Goal: Task Accomplishment & Management: Complete application form

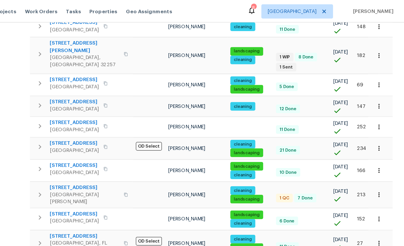
scroll to position [210, 0]
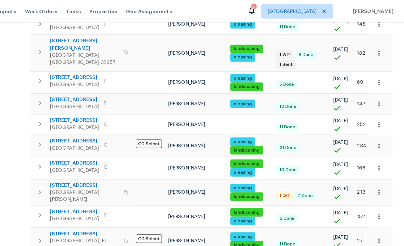
click at [119, 146] on span "[STREET_ADDRESS]" at bounding box center [147, 149] width 56 height 6
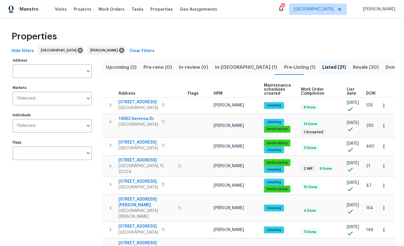
scroll to position [0, 0]
click at [353, 69] on span "Resale (20)" at bounding box center [366, 67] width 26 height 8
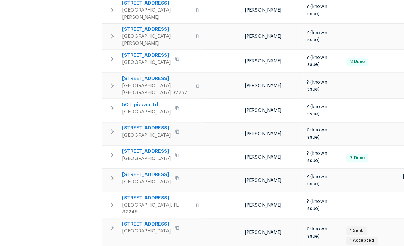
scroll to position [5, 0]
click at [119, 186] on span "3871 Dalry Dr" at bounding box center [147, 189] width 56 height 6
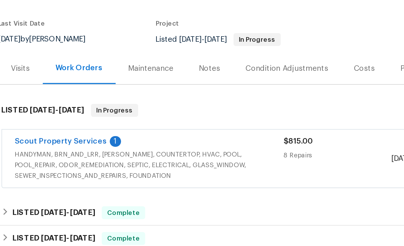
click at [49, 133] on link "Scout Property Services" at bounding box center [73, 135] width 49 height 4
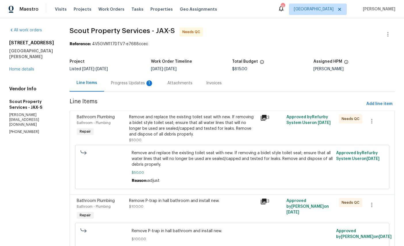
click at [115, 81] on div "Progress Updates 1" at bounding box center [132, 83] width 43 height 6
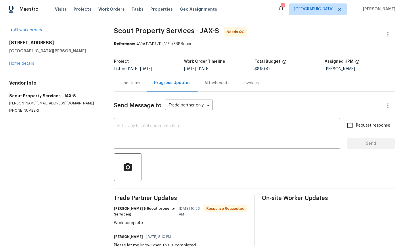
click at [24, 64] on link "Home details" at bounding box center [21, 64] width 25 height 4
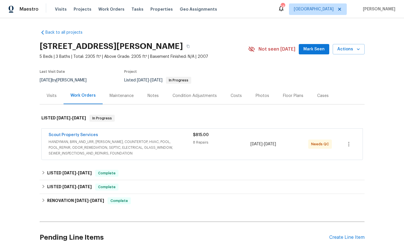
click at [51, 96] on div "Visits" at bounding box center [52, 96] width 10 height 6
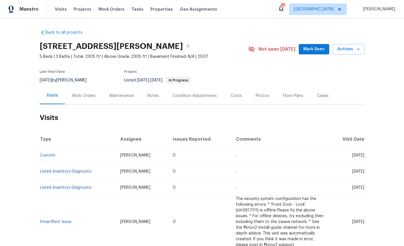
click at [352, 47] on span "Actions" at bounding box center [348, 49] width 23 height 7
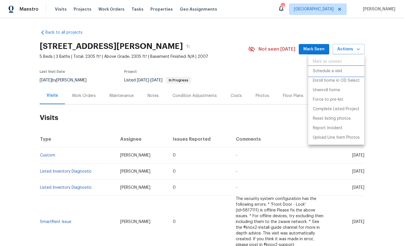
click at [331, 70] on p "Schedule a visit" at bounding box center [328, 71] width 30 height 6
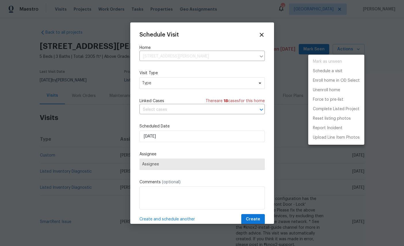
click at [184, 81] on div at bounding box center [202, 123] width 404 height 246
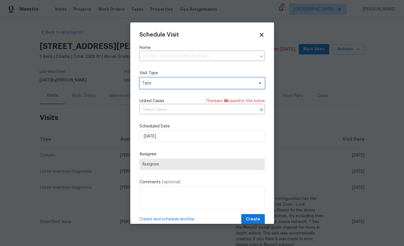
click at [211, 84] on span "Type" at bounding box center [198, 83] width 112 height 6
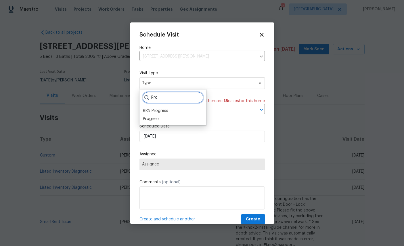
type input "Pro"
click at [152, 119] on div "Progress" at bounding box center [151, 119] width 17 height 6
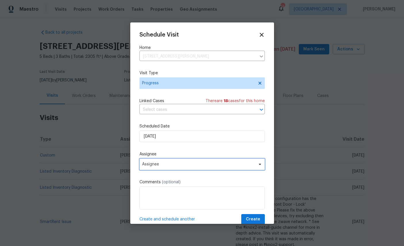
click at [176, 161] on span "Assignee" at bounding box center [202, 165] width 125 height 12
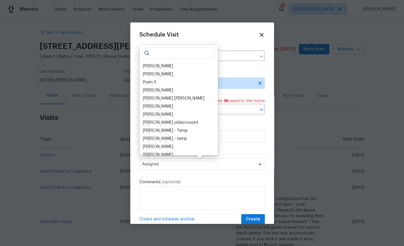
click at [155, 66] on div "[PERSON_NAME]" at bounding box center [158, 66] width 30 height 6
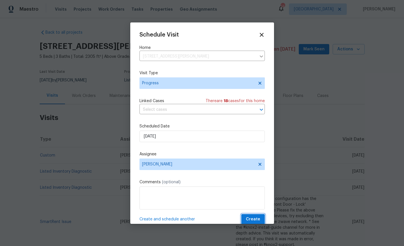
click at [255, 219] on span "Create" at bounding box center [253, 219] width 14 height 7
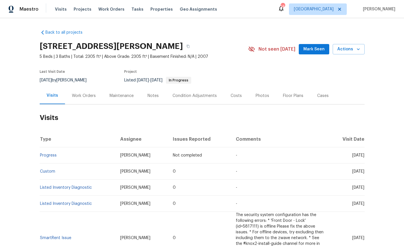
click at [152, 10] on span "Properties" at bounding box center [161, 9] width 22 height 6
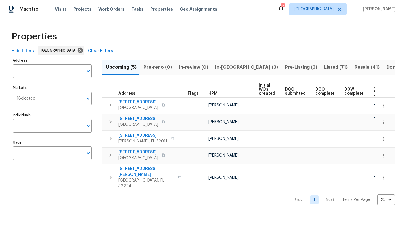
click at [55, 11] on span "Visits" at bounding box center [61, 9] width 12 height 6
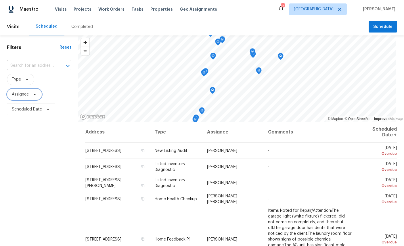
click at [18, 93] on span "Assignee" at bounding box center [20, 94] width 17 height 6
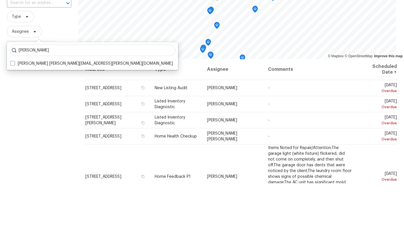
type input "William sparks"
click at [33, 123] on label "William Sparks william.sparks@opendoor.com" at bounding box center [91, 126] width 163 height 6
click at [14, 123] on input "William Sparks william.sparks@opendoor.com" at bounding box center [12, 125] width 4 height 4
checkbox input "true"
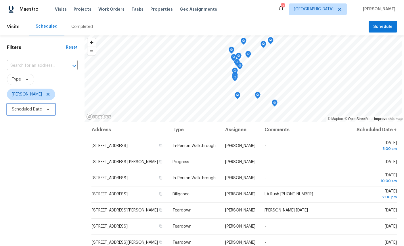
click at [21, 108] on span "Scheduled Date" at bounding box center [27, 109] width 30 height 6
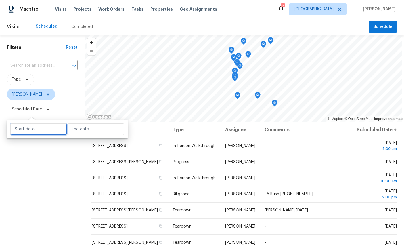
click at [24, 129] on input "text" at bounding box center [38, 129] width 57 height 12
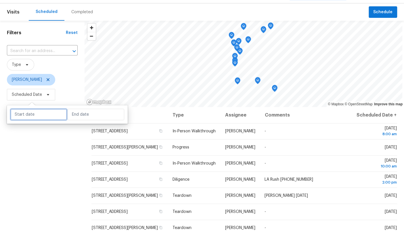
select select "8"
select select "2025"
select select "9"
select select "2025"
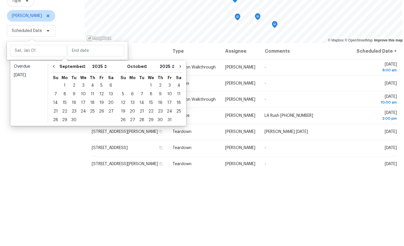
scroll to position [22, 0]
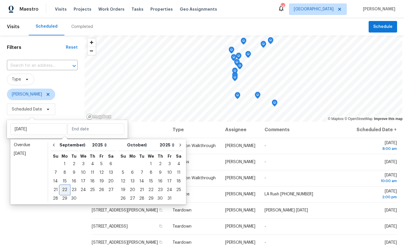
click at [66, 186] on div "22" at bounding box center [64, 190] width 9 height 8
type input "Mon, Sep 22"
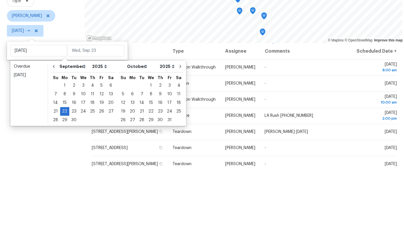
scroll to position [22, 0]
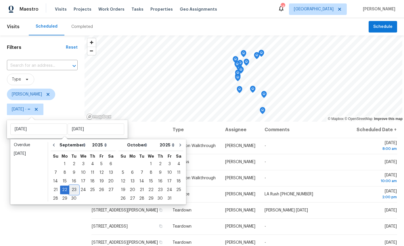
click at [75, 186] on div "23" at bounding box center [73, 190] width 9 height 8
type input "Tue, Sep 23"
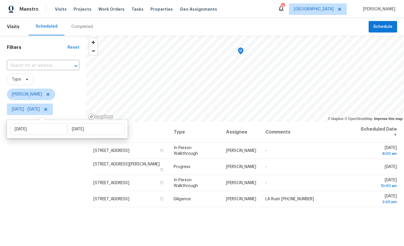
click at [32, 160] on div "Filters Reset ​ Type William Sparks Mon, Sep 22 - Tue, Sep 23" at bounding box center [43, 176] width 86 height 283
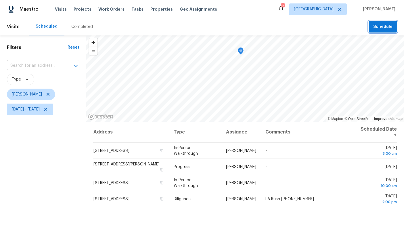
click at [384, 23] on span "Schedule" at bounding box center [382, 26] width 19 height 7
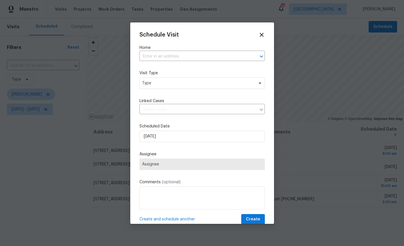
click at [183, 56] on input "text" at bounding box center [194, 56] width 109 height 9
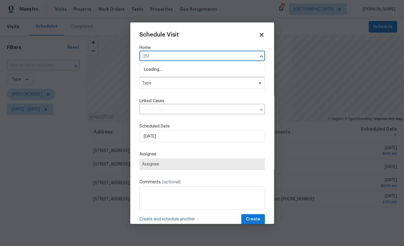
type input "2511"
click at [194, 78] on li "2511 Gaillardia Rd, Jacksonville, FL 32211" at bounding box center [202, 79] width 125 height 9
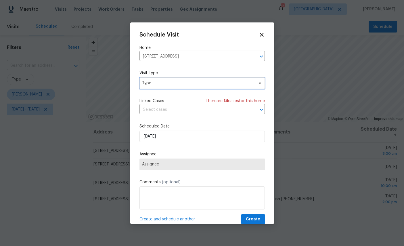
click at [212, 83] on span "Type" at bounding box center [198, 83] width 112 height 6
click at [243, 82] on span "Type" at bounding box center [198, 83] width 112 height 6
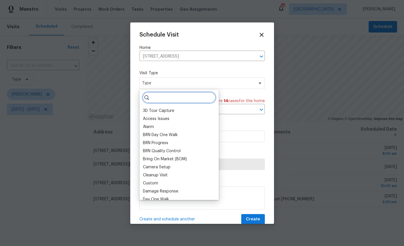
click at [182, 98] on input "search" at bounding box center [179, 98] width 74 height 12
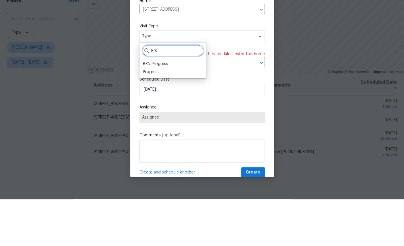
type input "Pro"
click at [150, 116] on div "Progress" at bounding box center [151, 119] width 17 height 6
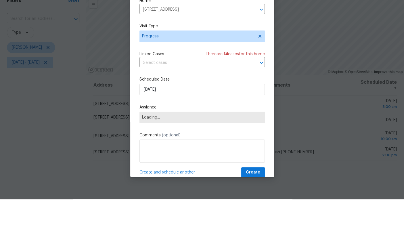
scroll to position [22, 0]
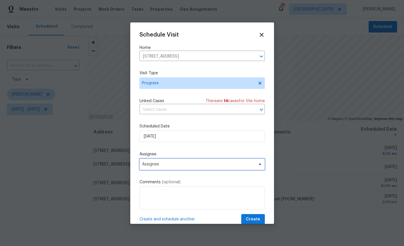
click at [189, 165] on span "Assignee" at bounding box center [198, 164] width 113 height 5
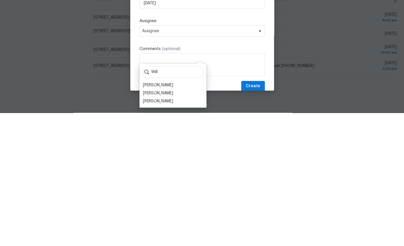
type input "Will"
click at [158, 232] on div "[PERSON_NAME]" at bounding box center [158, 235] width 30 height 6
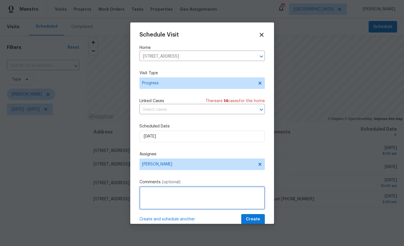
click at [183, 197] on textarea at bounding box center [202, 197] width 125 height 23
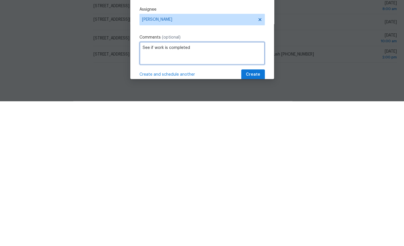
type textarea "See if work is completed"
click at [251, 216] on span "Create" at bounding box center [253, 219] width 14 height 7
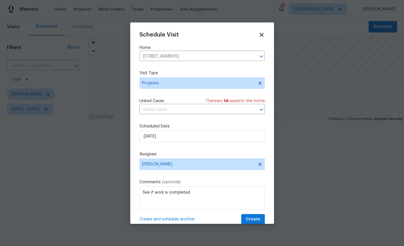
scroll to position [0, 0]
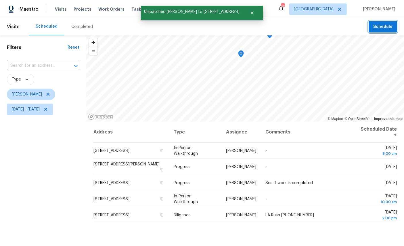
click at [384, 22] on button "Schedule" at bounding box center [383, 27] width 28 height 12
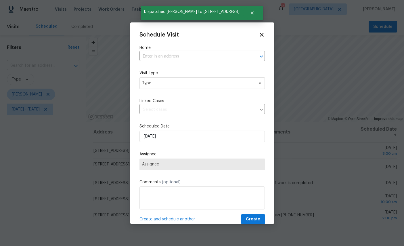
click at [187, 54] on input "text" at bounding box center [194, 56] width 109 height 9
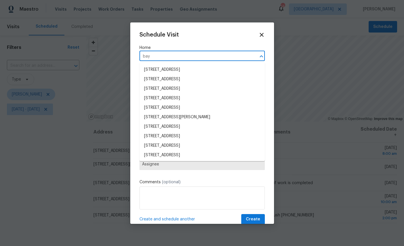
type input "bay"
click at [264, 32] on icon at bounding box center [262, 35] width 6 height 6
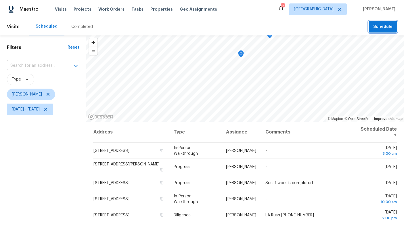
click at [378, 28] on span "Schedule" at bounding box center [382, 26] width 19 height 7
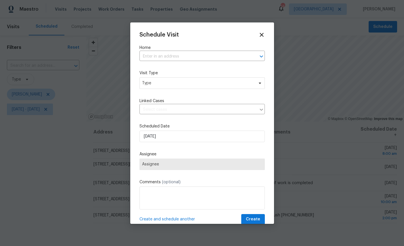
click at [205, 52] on input "text" at bounding box center [194, 56] width 109 height 9
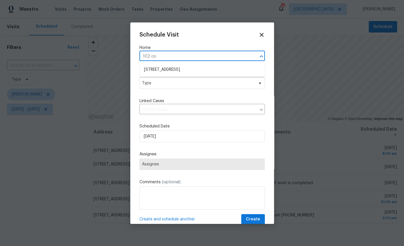
type input "102 cou"
click at [188, 66] on li "102 Courageous Ct N # 102, Jacksonville, FL 32233" at bounding box center [202, 69] width 125 height 9
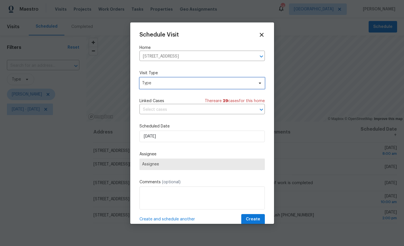
click at [192, 83] on span "Type" at bounding box center [198, 83] width 112 height 6
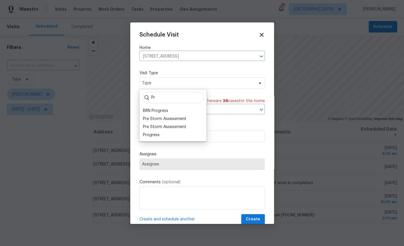
type input "P"
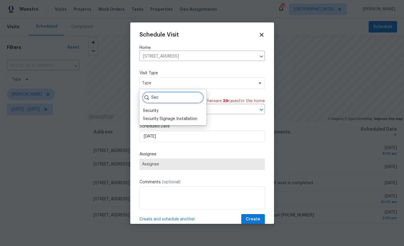
type input "Sec"
click at [172, 109] on div "Security" at bounding box center [173, 111] width 64 height 8
click at [153, 110] on div "Security" at bounding box center [151, 111] width 16 height 6
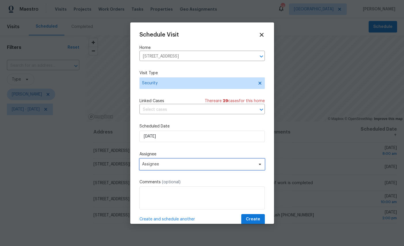
click at [196, 163] on span "Assignee" at bounding box center [202, 165] width 125 height 12
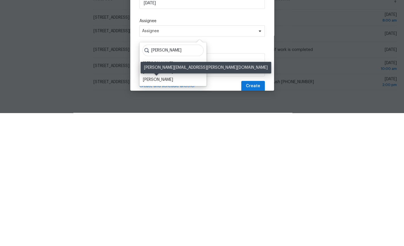
type input "Willi"
click at [158, 210] on div "[PERSON_NAME]" at bounding box center [158, 213] width 30 height 6
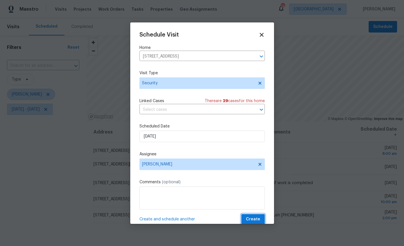
click at [254, 218] on span "Create" at bounding box center [253, 219] width 14 height 7
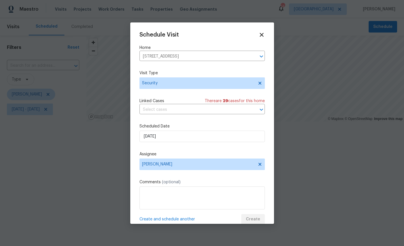
scroll to position [0, 0]
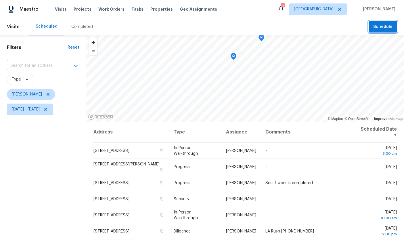
click at [381, 24] on span "Schedule" at bounding box center [382, 26] width 19 height 7
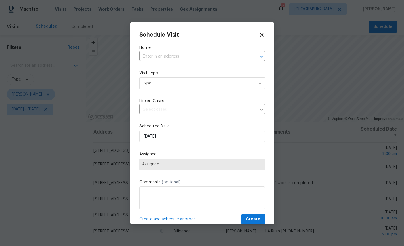
click at [172, 53] on input "text" at bounding box center [194, 56] width 109 height 9
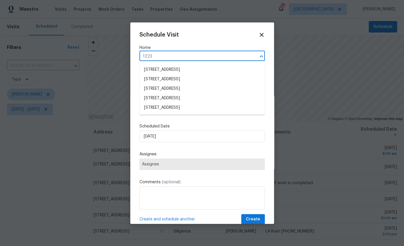
type input "12238"
click at [180, 70] on li "12238 Bayonne St, Jacksonville, FL 32224" at bounding box center [202, 69] width 125 height 9
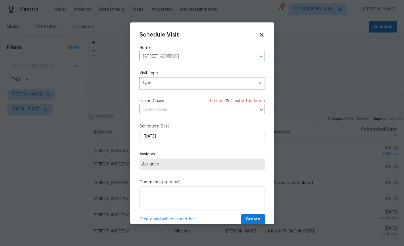
click at [190, 83] on span "Type" at bounding box center [198, 83] width 112 height 6
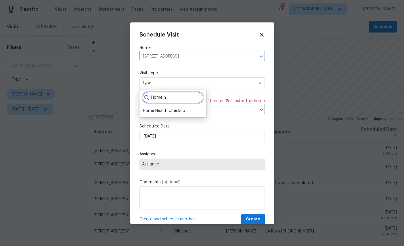
type input "Home h"
click at [177, 110] on div "Home Health Checkup" at bounding box center [164, 111] width 42 height 6
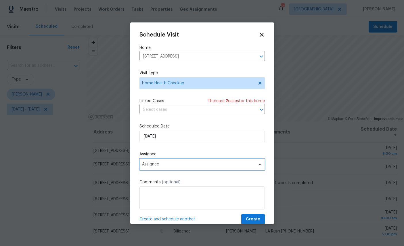
click at [212, 166] on span "Assignee" at bounding box center [198, 164] width 113 height 5
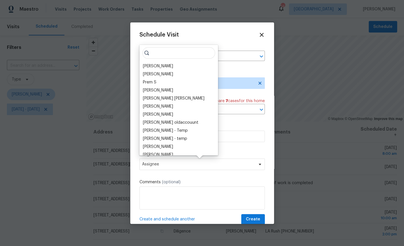
click at [159, 65] on div "[PERSON_NAME]" at bounding box center [158, 66] width 30 height 6
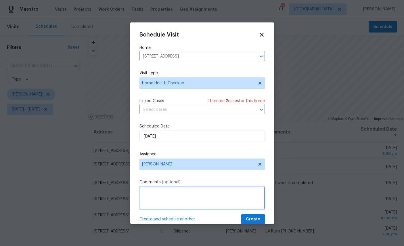
click at [191, 194] on textarea at bounding box center [202, 197] width 125 height 23
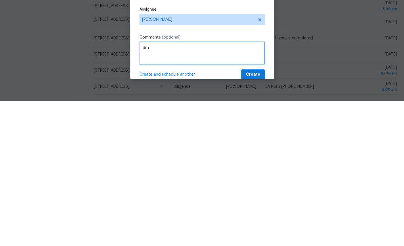
type textarea "S"
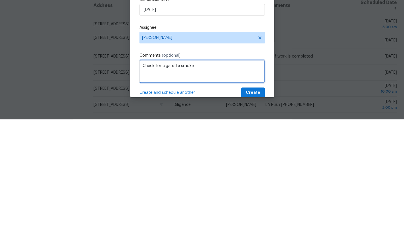
scroll to position [22, 0]
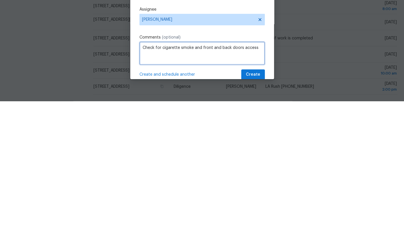
type textarea "Check for cigarette smoke and front and back doors access"
click at [256, 216] on span "Create" at bounding box center [253, 219] width 14 height 7
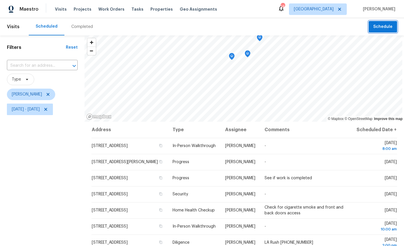
scroll to position [0, 0]
click at [276, 68] on icon "Map marker" at bounding box center [277, 69] width 5 height 7
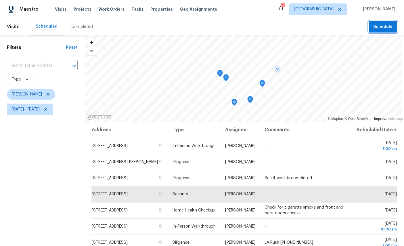
click at [264, 83] on icon "Map marker" at bounding box center [262, 83] width 5 height 7
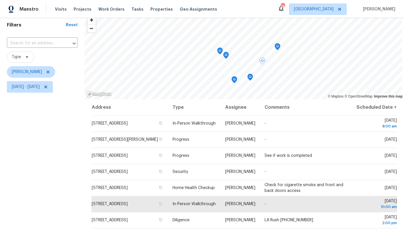
scroll to position [21, 0]
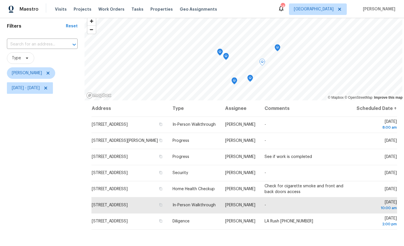
click at [219, 50] on icon "Map marker" at bounding box center [219, 52] width 5 height 7
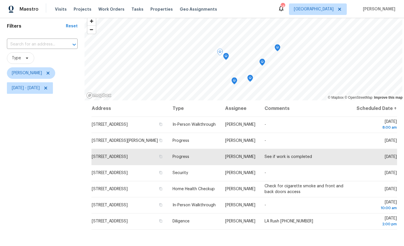
click at [226, 56] on icon "Map marker" at bounding box center [226, 56] width 1 height 1
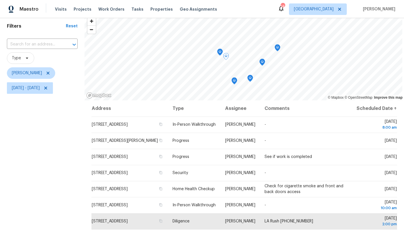
click at [222, 51] on icon "Map marker" at bounding box center [219, 52] width 5 height 7
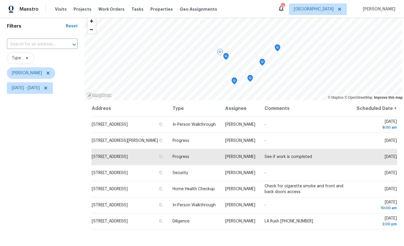
click at [249, 80] on icon "Map marker" at bounding box center [250, 78] width 5 height 7
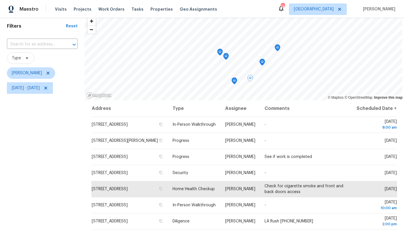
click at [233, 79] on icon "Map marker" at bounding box center [234, 81] width 5 height 7
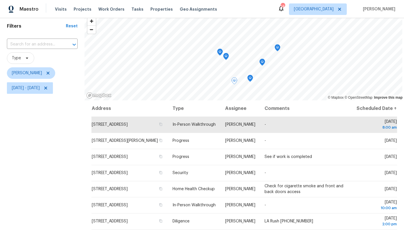
click at [277, 50] on icon "Map marker" at bounding box center [277, 48] width 5 height 7
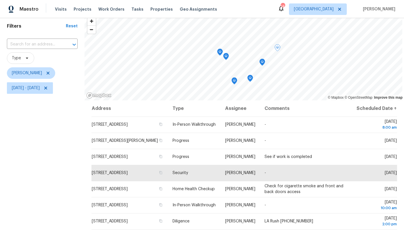
click at [261, 63] on icon "Map marker" at bounding box center [262, 62] width 5 height 7
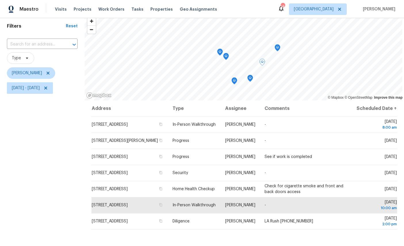
click at [276, 48] on icon "Map marker" at bounding box center [277, 48] width 5 height 7
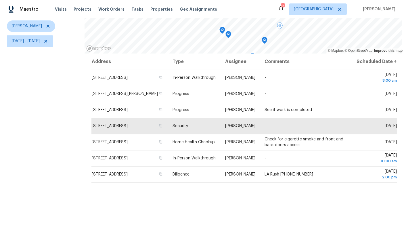
scroll to position [68, 0]
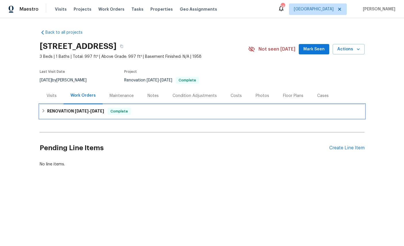
click at [74, 113] on h6 "RENOVATION [DATE] - [DATE]" at bounding box center [75, 111] width 57 height 7
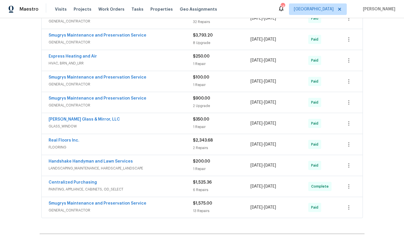
scroll to position [142, 0]
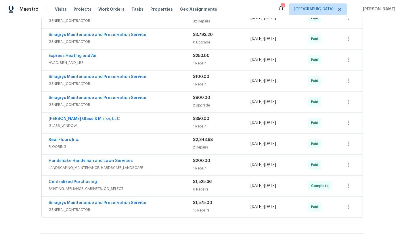
click at [94, 205] on link "Smugrys Maintenance and Preservation Service" at bounding box center [98, 203] width 98 height 4
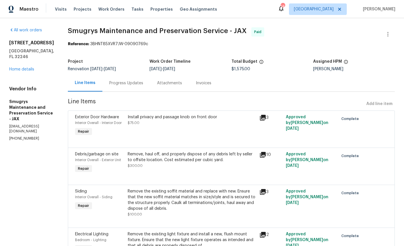
click at [24, 71] on link "Home details" at bounding box center [21, 69] width 25 height 4
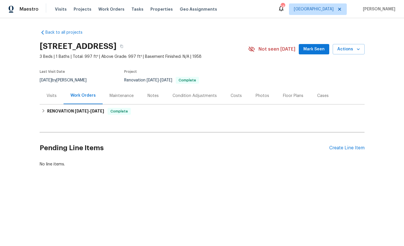
click at [269, 97] on div "Photos" at bounding box center [263, 96] width 14 height 6
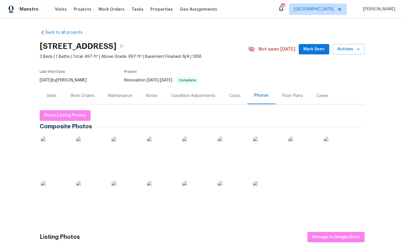
click at [172, 159] on img at bounding box center [161, 151] width 29 height 29
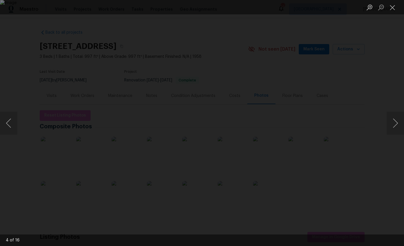
click at [387, 125] on div "Lightbox" at bounding box center [202, 123] width 404 height 246
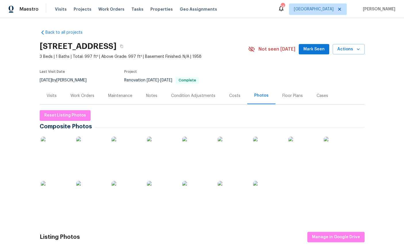
click at [161, 195] on img at bounding box center [161, 195] width 29 height 29
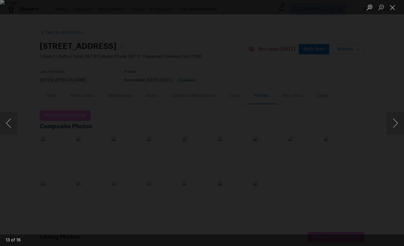
click at [392, 123] on button "Next image" at bounding box center [395, 123] width 17 height 23
click at [393, 8] on button "Close lightbox" at bounding box center [393, 7] width 12 height 10
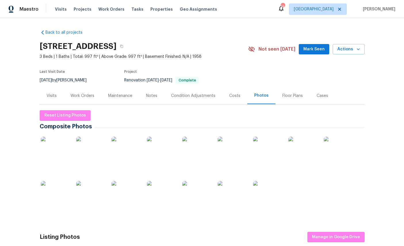
click at [81, 94] on div "Work Orders" at bounding box center [82, 96] width 24 height 6
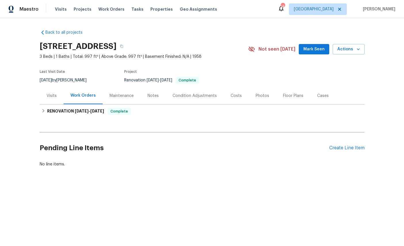
click at [344, 146] on div "Create Line Item" at bounding box center [346, 147] width 35 height 5
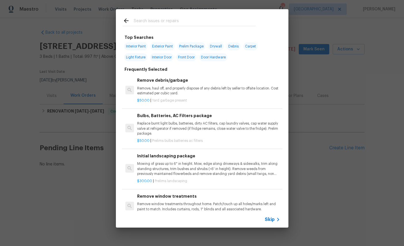
click at [184, 16] on div at bounding box center [189, 20] width 147 height 23
click at [198, 19] on input "text" at bounding box center [195, 21] width 122 height 9
type input "Sept"
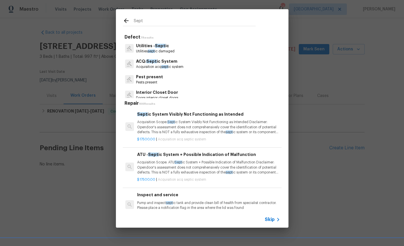
click at [153, 60] on span "Sept" at bounding box center [151, 61] width 10 height 4
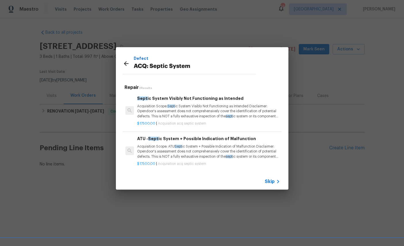
click at [129, 61] on icon at bounding box center [126, 63] width 7 height 7
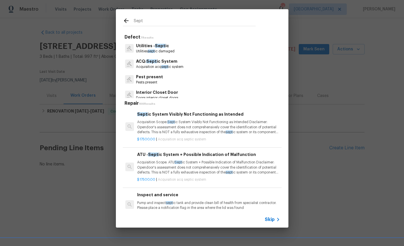
click at [159, 45] on span "Sept" at bounding box center [160, 46] width 10 height 4
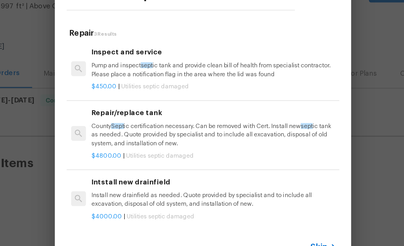
click at [137, 89] on p "Pump and inspect sept ic tank and provide clean bill of health from specialist …" at bounding box center [208, 94] width 143 height 10
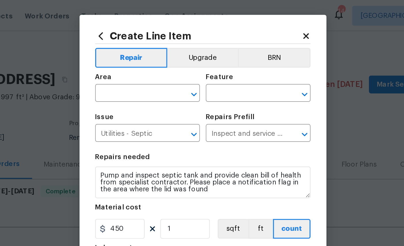
click at [140, 53] on input "text" at bounding box center [162, 54] width 45 height 9
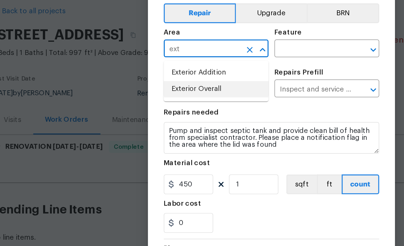
click at [140, 73] on li "Exterior Overall" at bounding box center [170, 77] width 61 height 9
type input "Exterior Overall"
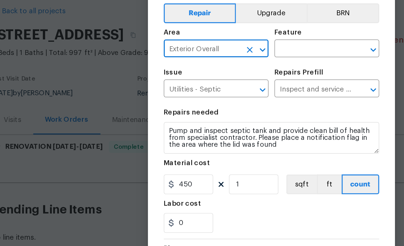
click at [204, 50] on input "text" at bounding box center [226, 54] width 45 height 9
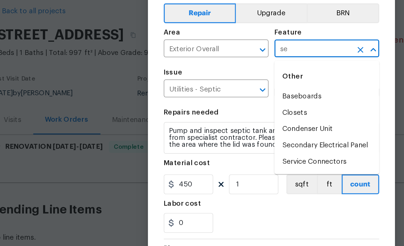
type input "s"
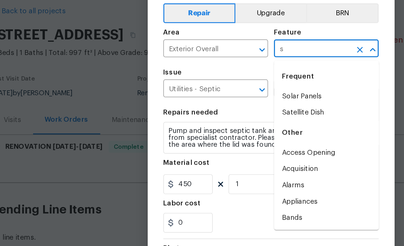
click at [204, 50] on input "s" at bounding box center [226, 54] width 45 height 9
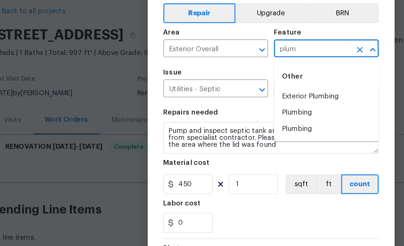
click at [204, 77] on li "Exterior Plumbing" at bounding box center [234, 81] width 61 height 9
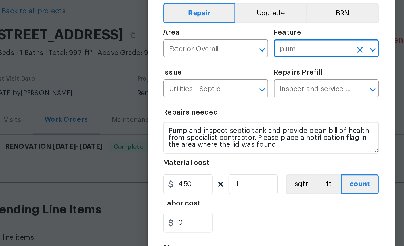
type input "Exterior Plumbing"
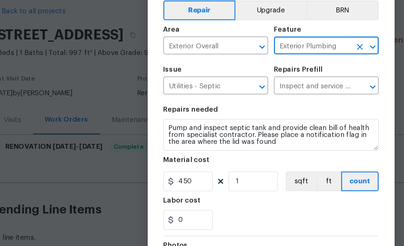
scroll to position [5, 0]
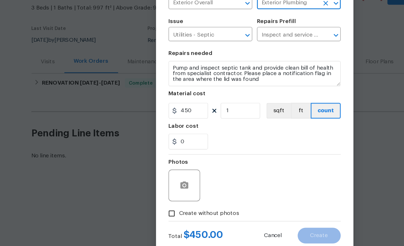
click at [147, 203] on span "Create without photos" at bounding box center [169, 206] width 44 height 6
click at [140, 201] on input "Create without photos" at bounding box center [141, 206] width 11 height 11
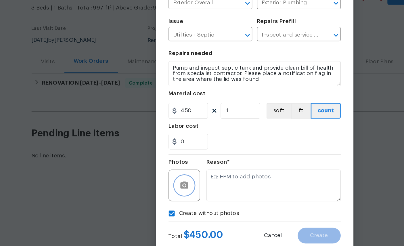
click at [144, 179] on button "button" at bounding box center [151, 186] width 14 height 14
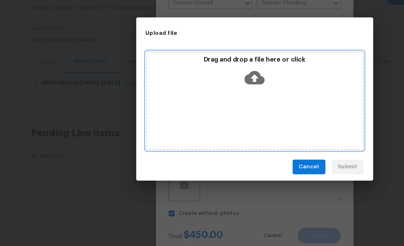
click at [195, 100] on icon at bounding box center [202, 107] width 15 height 15
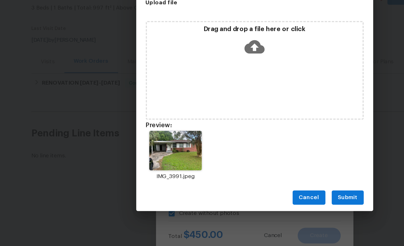
click at [263, 191] on span "Submit" at bounding box center [270, 194] width 14 height 7
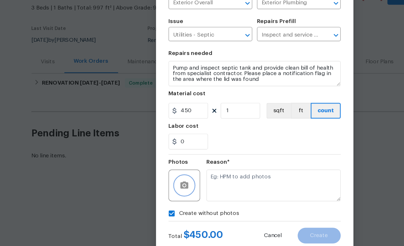
checkbox input "false"
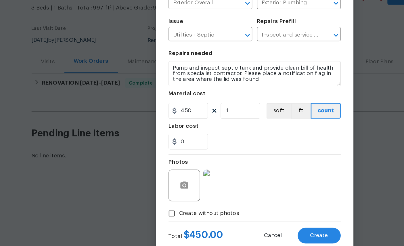
click at [243, 220] on span "Create" at bounding box center [249, 222] width 13 height 4
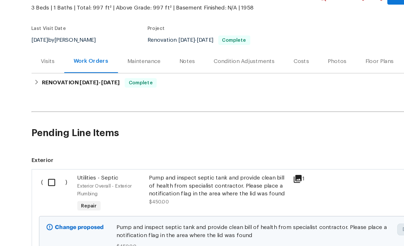
click at [48, 178] on input "checkbox" at bounding box center [56, 184] width 16 height 12
checkbox input "true"
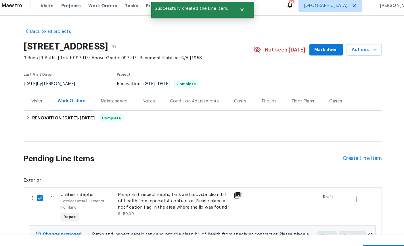
scroll to position [0, 0]
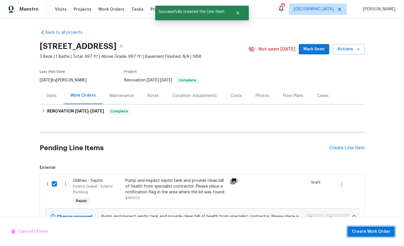
click at [378, 235] on span "Create Work Order" at bounding box center [371, 231] width 38 height 7
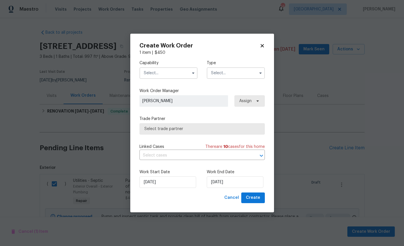
click at [159, 79] on input "text" at bounding box center [169, 73] width 58 height 12
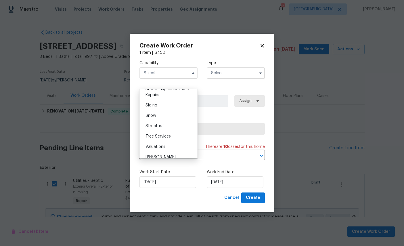
scroll to position [634, 0]
click at [171, 75] on div "Septic" at bounding box center [168, 69] width 55 height 10
type input "Septic"
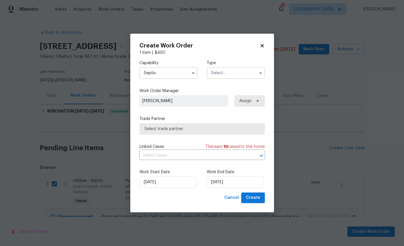
click at [236, 79] on input "text" at bounding box center [236, 73] width 58 height 12
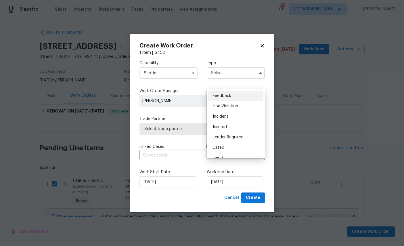
click at [241, 148] on div "Listed" at bounding box center [235, 147] width 55 height 10
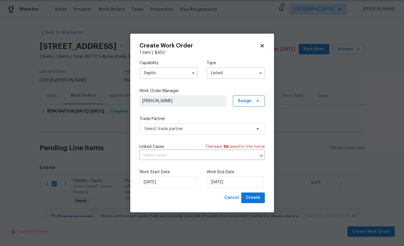
type input "Listed"
click at [201, 132] on span "Select trade partner" at bounding box center [197, 129] width 107 height 6
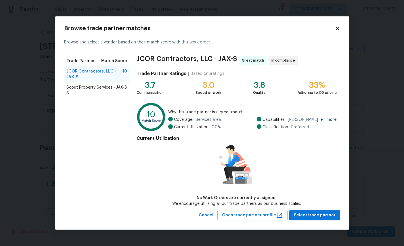
click at [84, 96] on span "Scout Property Services - JAX-S" at bounding box center [95, 91] width 58 height 12
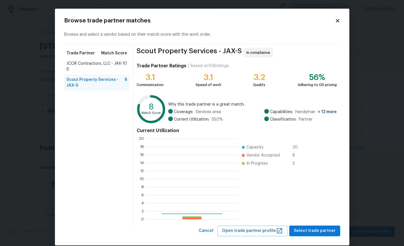
scroll to position [81, 91]
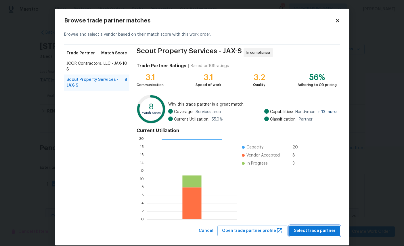
click at [322, 234] on span "Select trade partner" at bounding box center [315, 230] width 42 height 7
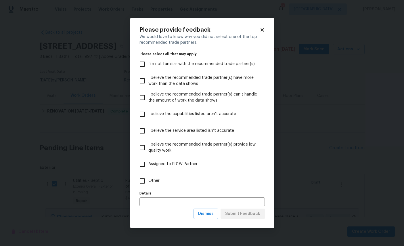
click at [161, 189] on label "Other" at bounding box center [198, 181] width 124 height 17
click at [148, 187] on input "Other" at bounding box center [142, 181] width 12 height 12
checkbox input "true"
click at [240, 217] on span "Submit Feedback" at bounding box center [242, 213] width 35 height 7
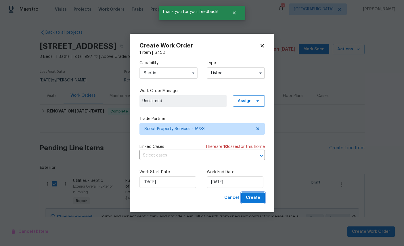
click at [256, 203] on button "Create" at bounding box center [253, 197] width 24 height 11
checkbox input "false"
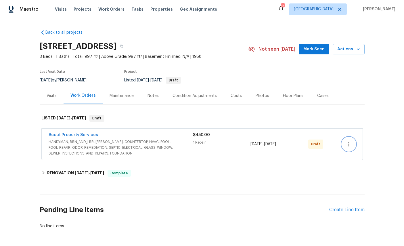
click at [351, 145] on icon "button" at bounding box center [348, 144] width 7 height 7
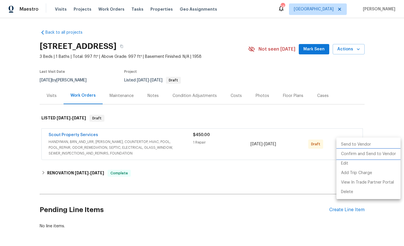
click at [364, 154] on li "Confirm and Send to Vendor" at bounding box center [369, 153] width 64 height 9
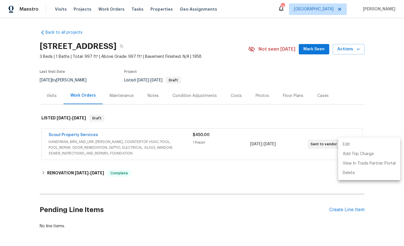
click at [379, 101] on div at bounding box center [202, 123] width 404 height 246
click at [62, 144] on span "HANDYMAN, BRN_AND_LRR, [PERSON_NAME], COUNTERTOP, HVAC, POOL, POOL_REPAIR, ODOR…" at bounding box center [121, 147] width 144 height 17
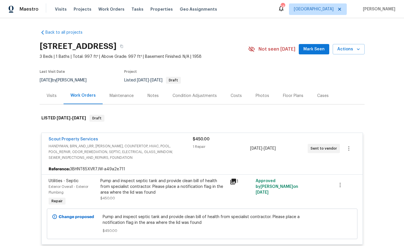
click at [58, 141] on link "Scout Property Services" at bounding box center [73, 139] width 49 height 4
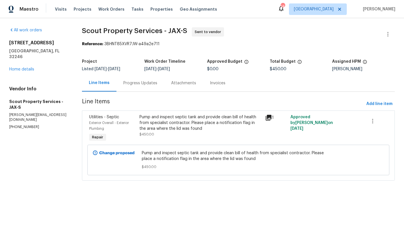
click at [134, 83] on div "Progress Updates" at bounding box center [140, 83] width 34 height 6
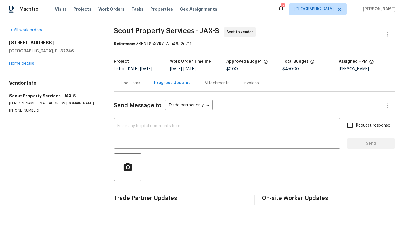
click at [196, 135] on textarea at bounding box center [226, 134] width 219 height 20
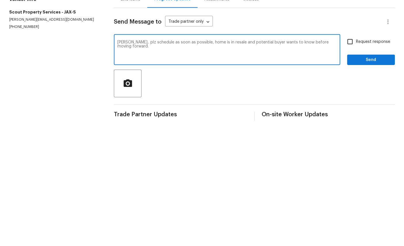
type textarea "Trevor.. plz schedule as soon as possible, home is in resale and potential buye…"
click at [352, 119] on input "Request response" at bounding box center [350, 125] width 12 height 12
checkbox input "true"
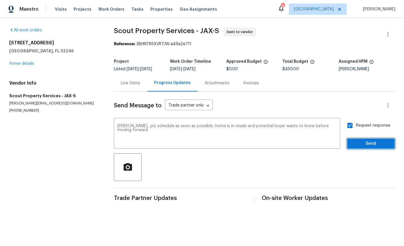
click at [371, 144] on span "Send" at bounding box center [371, 143] width 39 height 7
